Goal: Information Seeking & Learning: Find specific fact

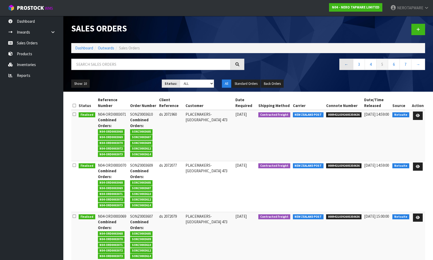
scroll to position [7, 0]
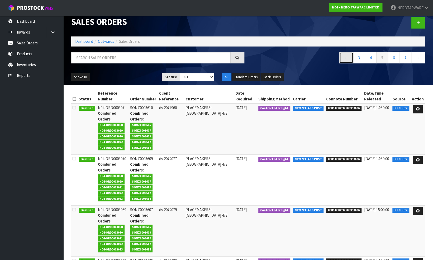
click at [346, 58] on link "←" at bounding box center [346, 57] width 14 height 11
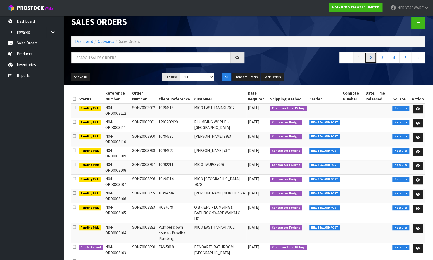
click at [370, 57] on link "2" at bounding box center [371, 57] width 12 height 11
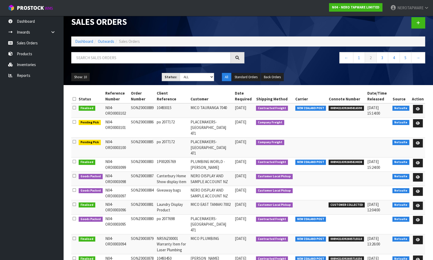
click at [138, 137] on td "SONZ0003885" at bounding box center [143, 147] width 26 height 20
copy td "SONZ0003885"
click at [144, 120] on td "SONZ0003886" at bounding box center [143, 127] width 26 height 20
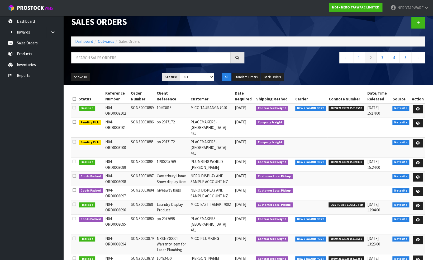
copy td "SONZ0003886"
click at [27, 54] on link "Products" at bounding box center [31, 53] width 63 height 11
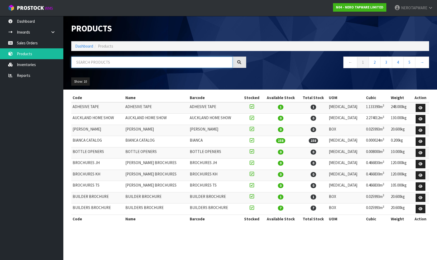
click at [98, 63] on input "text" at bounding box center [151, 61] width 161 height 11
paste input "24D018BZ"
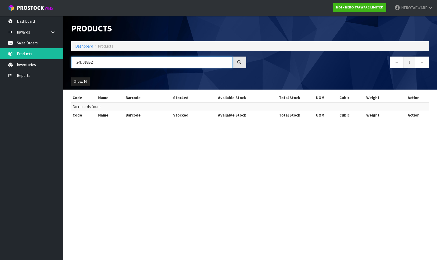
drag, startPoint x: 97, startPoint y: 60, endPoint x: 65, endPoint y: 65, distance: 32.2
click at [65, 64] on header "Products Import Products Drop file here to import csv template Dashboard Produc…" at bounding box center [250, 53] width 374 height 74
drag, startPoint x: 94, startPoint y: 62, endPoint x: 64, endPoint y: 61, distance: 30.6
click at [64, 61] on header "Products Import Products Drop file here to import csv template Dashboard Produc…" at bounding box center [250, 53] width 374 height 74
paste input "9BG"
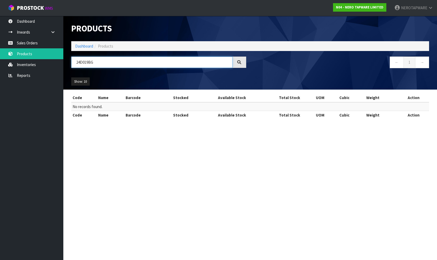
type input "24D019BG"
click at [26, 43] on link "Sales Orders" at bounding box center [31, 42] width 63 height 11
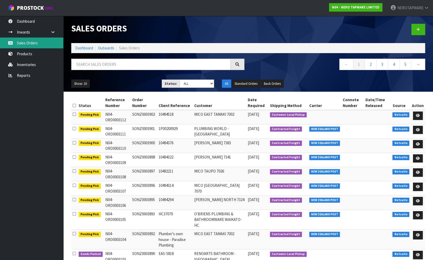
scroll to position [15, 0]
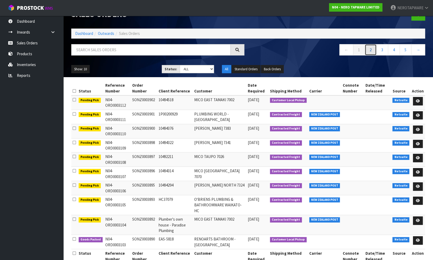
click at [371, 51] on link "2" at bounding box center [371, 49] width 12 height 11
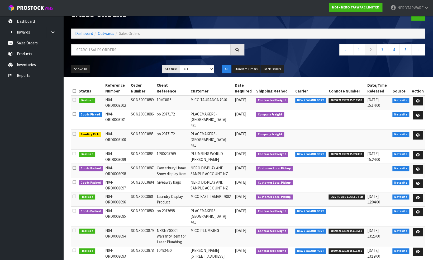
click at [343, 99] on span "00894210392605816590" at bounding box center [345, 100] width 35 height 5
copy span "00894210392605816590"
click at [336, 151] on span "00894210392605824038" at bounding box center [345, 153] width 35 height 5
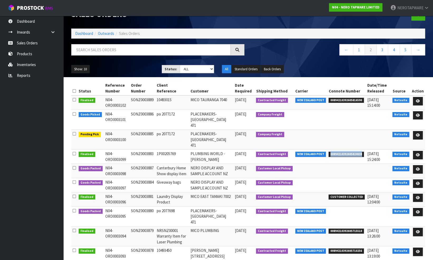
copy span "00894210392605824038"
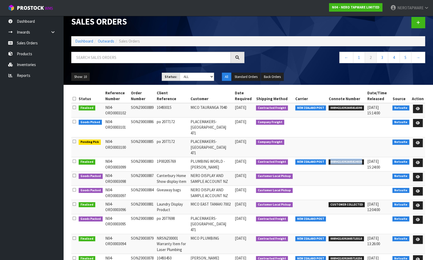
scroll to position [0, 0]
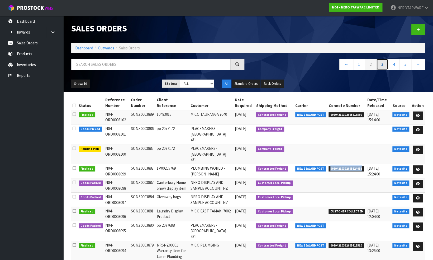
click at [382, 64] on link "3" at bounding box center [382, 64] width 12 height 11
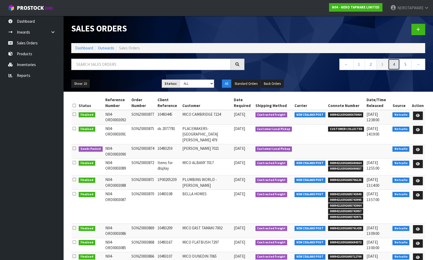
click at [394, 63] on link "4" at bounding box center [394, 64] width 12 height 11
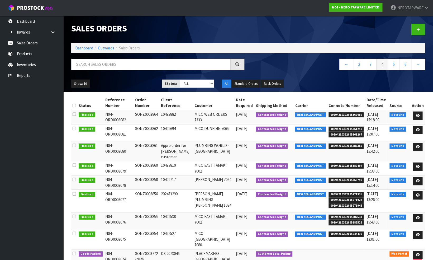
click at [345, 114] on span "00894210392605369089" at bounding box center [345, 114] width 35 height 5
copy span "00894210392605369089"
click at [342, 113] on span "00894210392605369089" at bounding box center [345, 114] width 35 height 5
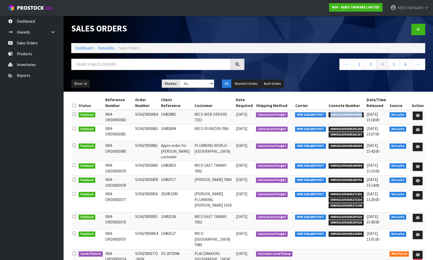
click at [339, 114] on span "00894210392605369089" at bounding box center [345, 114] width 35 height 5
click at [147, 112] on td "SONZ0003864" at bounding box center [147, 117] width 26 height 14
copy td "SONZ0003864"
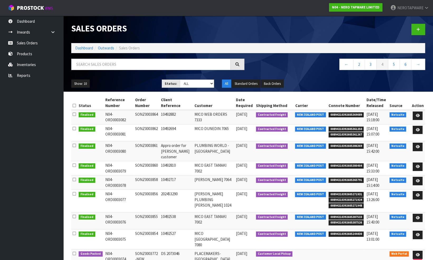
click at [343, 127] on span "00894210392605361250" at bounding box center [345, 128] width 35 height 5
copy span "00894210392605361250"
click at [342, 145] on span "00894210392605386369" at bounding box center [345, 145] width 35 height 5
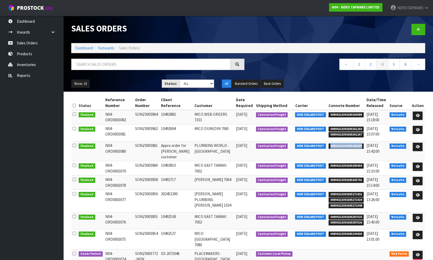
copy span "00894210392605386369"
click at [144, 144] on td "SONZ0003861" at bounding box center [147, 151] width 26 height 20
copy td "SONZ0003861"
click at [333, 163] on span "00894210392605380404" at bounding box center [345, 165] width 35 height 5
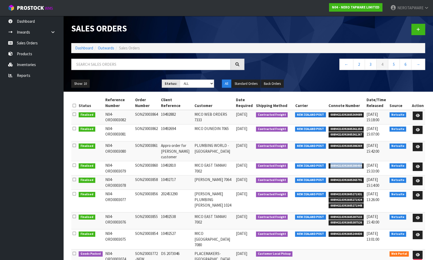
click at [333, 163] on span "00894210392605380404" at bounding box center [345, 165] width 35 height 5
copy span "00894210392605380404"
click at [148, 161] on td "SONZ0003860" at bounding box center [147, 168] width 26 height 14
click at [335, 177] on span "00894210392605365791" at bounding box center [345, 179] width 35 height 5
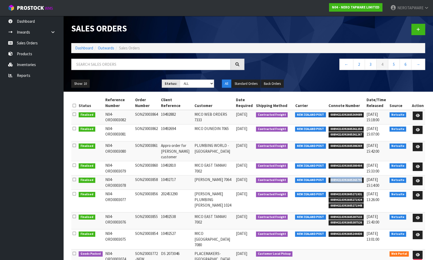
click at [335, 177] on span "00894210392605365791" at bounding box center [345, 179] width 35 height 5
click at [335, 192] on span "00894210392605271931" at bounding box center [345, 194] width 35 height 5
click at [150, 189] on td "SONZ0003856" at bounding box center [147, 200] width 26 height 23
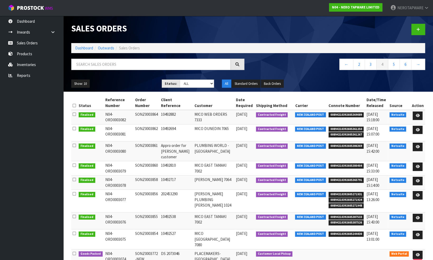
click at [341, 214] on span "00894210392605387533" at bounding box center [345, 216] width 35 height 5
click at [148, 212] on td "SONZ0003855" at bounding box center [147, 220] width 26 height 17
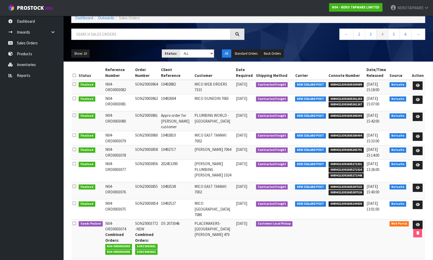
scroll to position [79, 0]
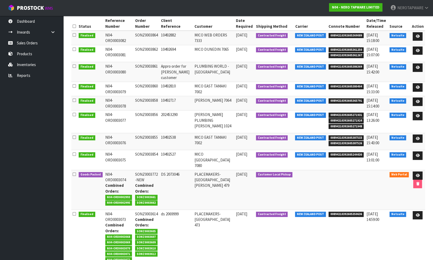
click at [336, 152] on span "00894210392605244430" at bounding box center [345, 154] width 35 height 5
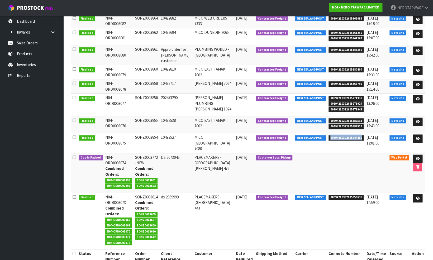
scroll to position [96, 0]
click at [337, 194] on span "00894210392605350636" at bounding box center [345, 196] width 35 height 5
click at [142, 192] on td "SONZ0003614 Combined Orders: SONZ0003605 SONZ0003607 SONZ0003609 SONZ0003610 SO…" at bounding box center [147, 220] width 26 height 56
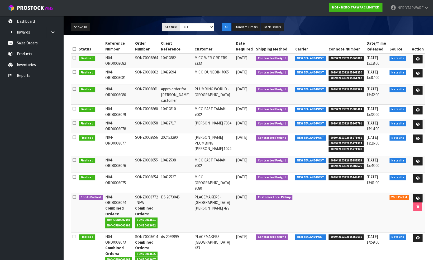
scroll to position [0, 0]
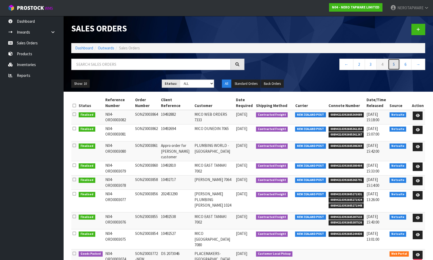
click at [396, 63] on link "5" at bounding box center [394, 64] width 12 height 11
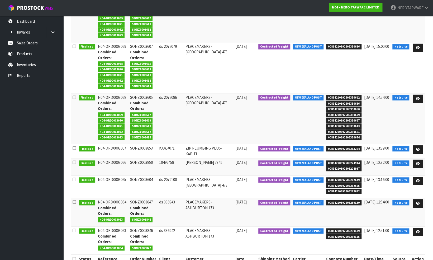
scroll to position [237, 0]
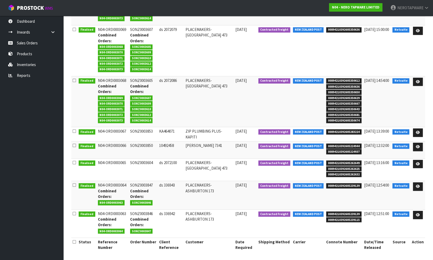
click at [334, 131] on span "00894210392605283224" at bounding box center [343, 131] width 35 height 5
click at [142, 130] on td "SONZ0003853" at bounding box center [143, 134] width 29 height 14
click at [339, 144] on span "00894210392605224944" at bounding box center [343, 145] width 35 height 5
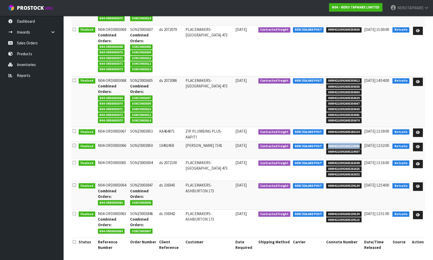
click at [339, 144] on span "00894210392605224944" at bounding box center [343, 145] width 35 height 5
click at [347, 160] on span "00894210392605262649" at bounding box center [343, 162] width 35 height 5
click at [144, 161] on td "SONZ0003604" at bounding box center [143, 169] width 29 height 23
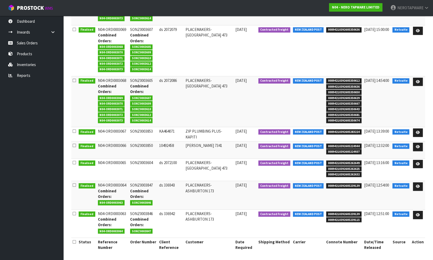
click at [332, 185] on span "00894210392605239139" at bounding box center [343, 185] width 35 height 5
click at [340, 211] on span "00894210392605239139" at bounding box center [343, 213] width 35 height 5
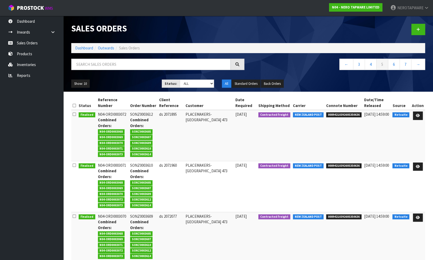
scroll to position [0, 0]
click at [394, 65] on link "6" at bounding box center [394, 64] width 12 height 11
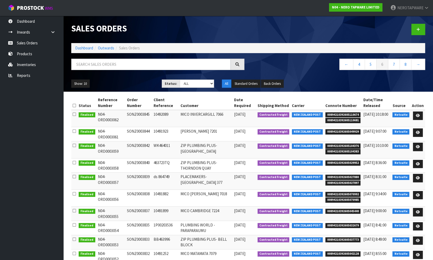
click at [347, 113] on span "00894210392605110674" at bounding box center [342, 114] width 35 height 5
click at [338, 131] on span "00894210392605049929" at bounding box center [342, 131] width 35 height 5
click at [137, 128] on td "SONZ0003844" at bounding box center [138, 134] width 27 height 14
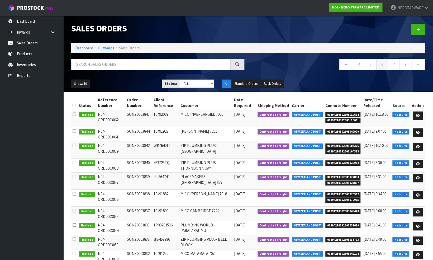
click at [137, 128] on td "SONZ0003844" at bounding box center [138, 134] width 27 height 14
click at [341, 146] on span "00894210392605104376" at bounding box center [342, 145] width 35 height 5
click at [136, 145] on td "SONZ0003842" at bounding box center [138, 149] width 27 height 17
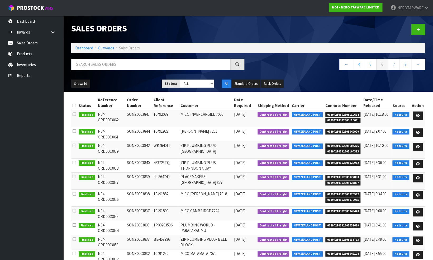
click at [338, 162] on span "00894210392605029952" at bounding box center [342, 162] width 35 height 5
click at [132, 161] on td "SONZ0003840" at bounding box center [138, 165] width 27 height 14
click at [337, 176] on span "00894210392605027880" at bounding box center [342, 176] width 35 height 5
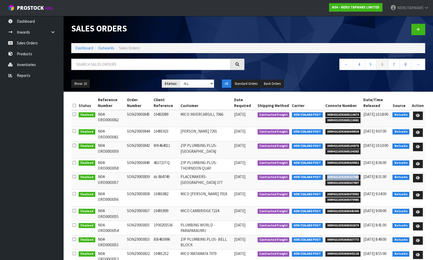
click at [337, 176] on span "00894210392605027880" at bounding box center [342, 176] width 35 height 5
click at [141, 175] on td "SONZ0003839" at bounding box center [138, 180] width 27 height 17
click at [335, 192] on span "00894210392605070992" at bounding box center [342, 194] width 35 height 5
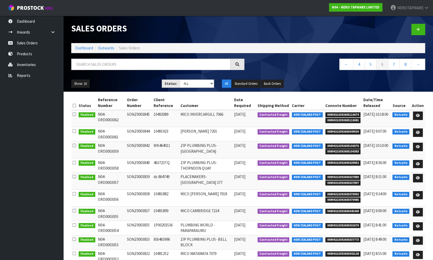
click at [141, 192] on td "SONZ0003838" at bounding box center [138, 197] width 27 height 17
click at [334, 210] on span "00894210392605045440" at bounding box center [342, 210] width 35 height 5
click at [138, 209] on td "SONZ0003837" at bounding box center [138, 213] width 27 height 14
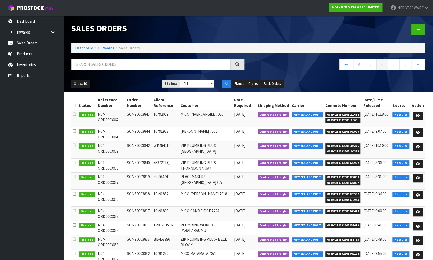
click at [138, 209] on td "SONZ0003837" at bounding box center [138, 213] width 27 height 14
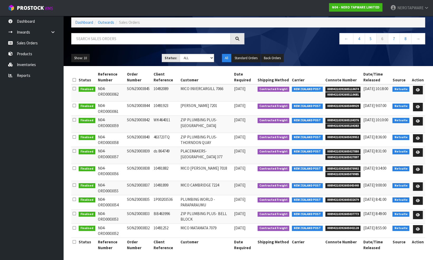
click at [336, 199] on span "00894210392605032679" at bounding box center [342, 199] width 35 height 5
click at [144, 197] on td "SONZ0003835" at bounding box center [138, 202] width 27 height 14
click at [339, 212] on span "00894210392605037773" at bounding box center [342, 213] width 35 height 5
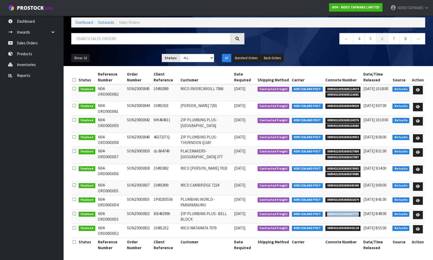
click at [339, 212] on span "00894210392605037773" at bounding box center [342, 213] width 35 height 5
click at [138, 213] on td "SONZ0003833" at bounding box center [138, 216] width 27 height 14
click at [345, 226] on span "00894210392605042128" at bounding box center [342, 227] width 35 height 5
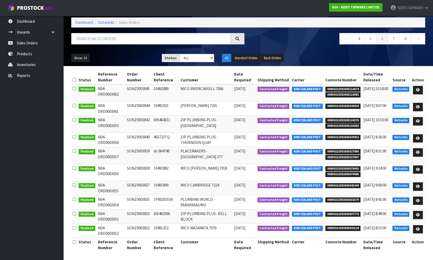
click at [141, 225] on td "SONZ0003832" at bounding box center [138, 230] width 27 height 14
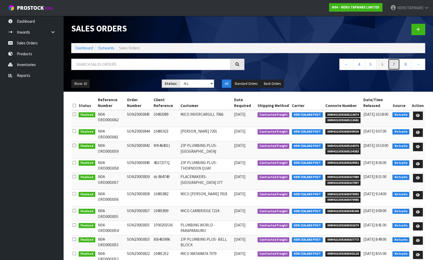
drag, startPoint x: 393, startPoint y: 63, endPoint x: 369, endPoint y: 76, distance: 27.5
click at [393, 63] on link "7" at bounding box center [394, 64] width 12 height 11
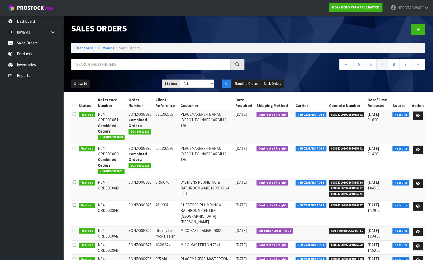
click at [349, 114] on span "00894210392605055692" at bounding box center [346, 114] width 35 height 5
click at [336, 181] on span "00894210392604856764" at bounding box center [346, 182] width 35 height 5
click at [143, 180] on td "SONZ0003828" at bounding box center [140, 189] width 27 height 23
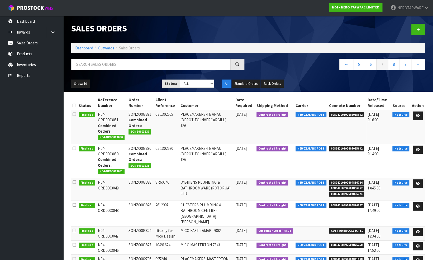
click at [143, 180] on td "SONZ0003828" at bounding box center [140, 189] width 27 height 23
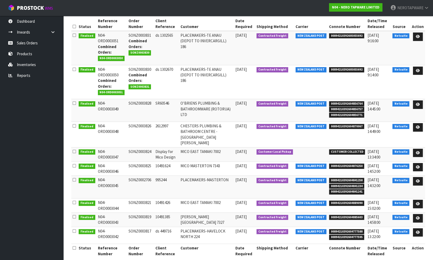
scroll to position [79, 0]
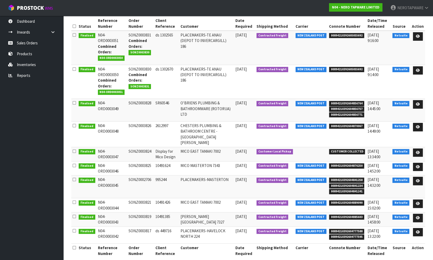
click at [336, 124] on span "00894210392604870067" at bounding box center [346, 125] width 35 height 5
click at [141, 123] on td "SONZ0003826" at bounding box center [140, 134] width 27 height 26
click at [138, 161] on td "SONZ0003825" at bounding box center [140, 168] width 27 height 14
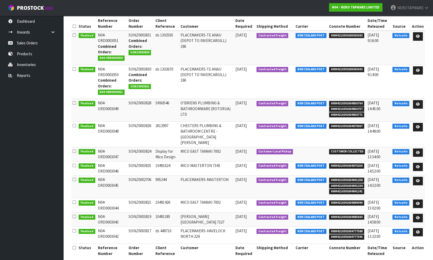
click at [138, 161] on td "SONZ0003825" at bounding box center [140, 168] width 27 height 14
click at [144, 175] on td "SONZ0002706" at bounding box center [140, 186] width 27 height 23
click at [146, 198] on td "SONZ0003821" at bounding box center [140, 205] width 27 height 14
